Goal: Task Accomplishment & Management: Use online tool/utility

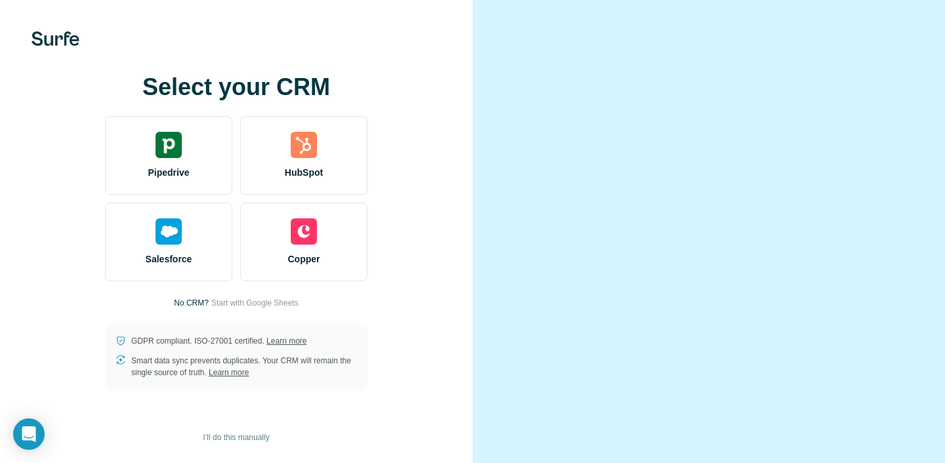
scroll to position [45, 0]
click at [236, 433] on span "I’ll do this manually" at bounding box center [236, 438] width 66 height 12
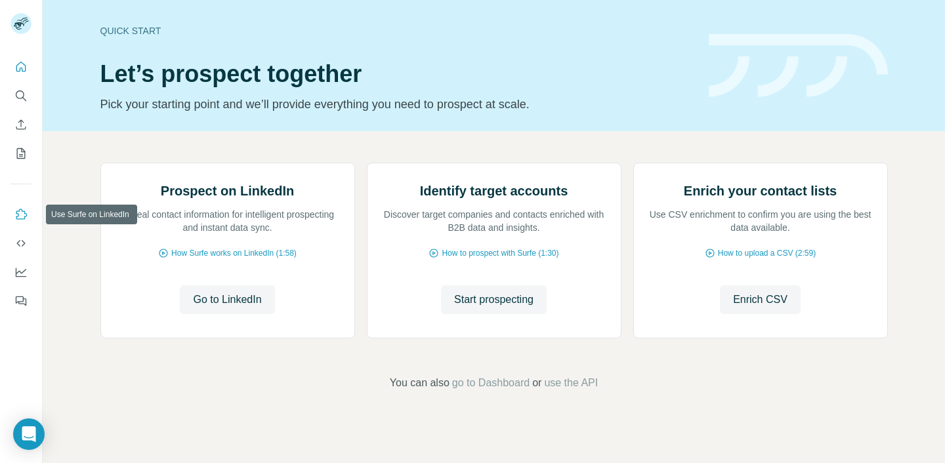
click at [22, 216] on icon "Use Surfe on LinkedIn" at bounding box center [20, 214] width 13 height 13
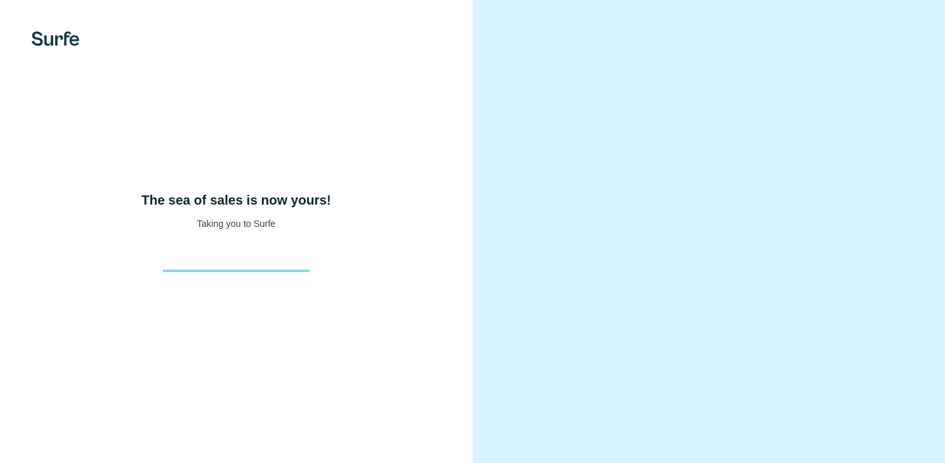
click at [561, 104] on div at bounding box center [709, 231] width 473 height 463
